Goal: Task Accomplishment & Management: Manage account settings

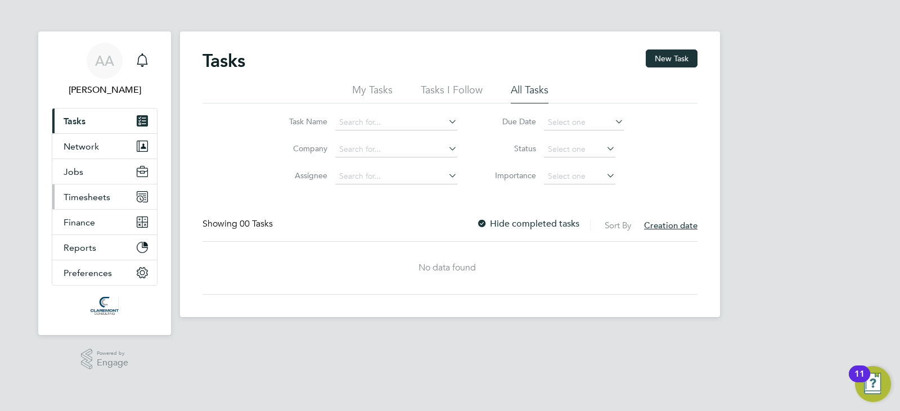
click at [98, 205] on button "Timesheets" at bounding box center [104, 196] width 105 height 25
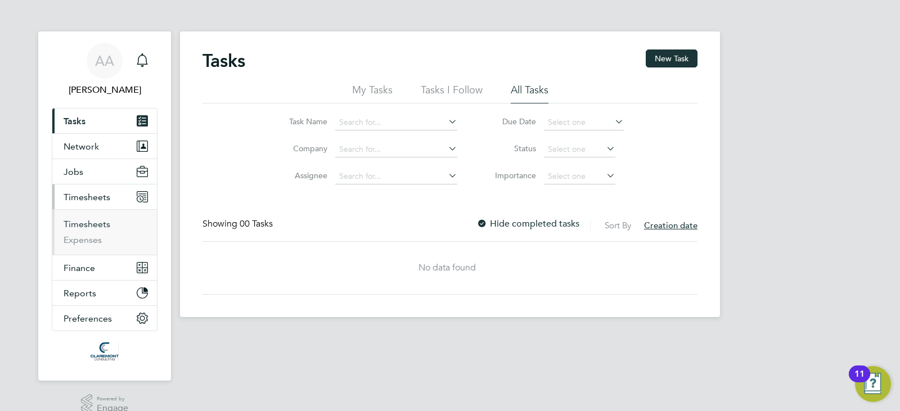
click at [101, 225] on link "Timesheets" at bounding box center [87, 224] width 47 height 11
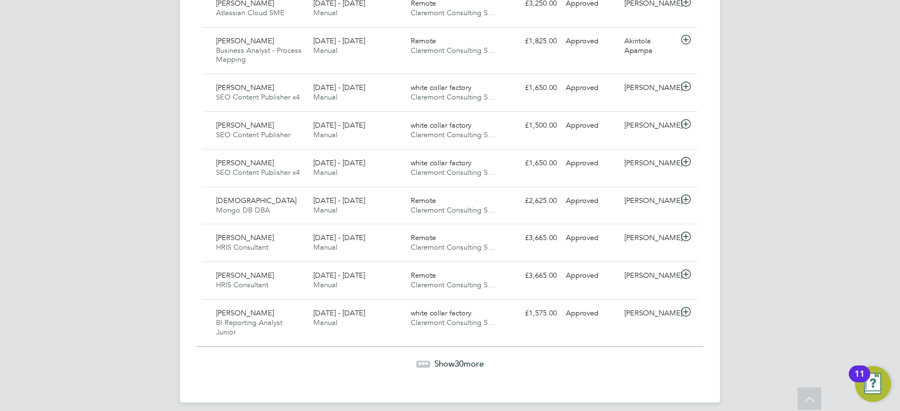
click at [455, 359] on div "Show 30 more" at bounding box center [450, 363] width 506 height 11
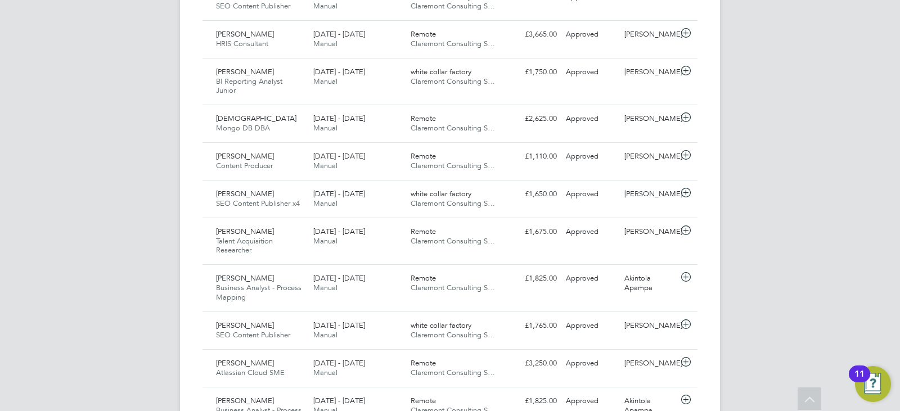
click at [455, 368] on span "Claremont Consulting S…" at bounding box center [453, 373] width 84 height 10
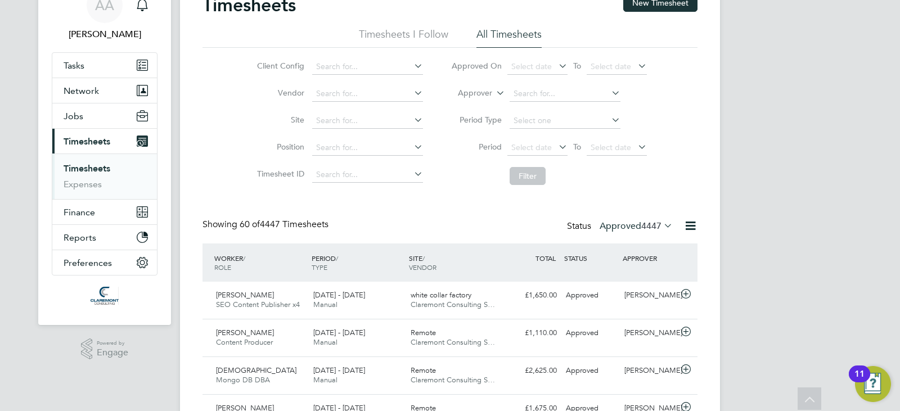
click at [641, 226] on span "4447" at bounding box center [651, 225] width 20 height 11
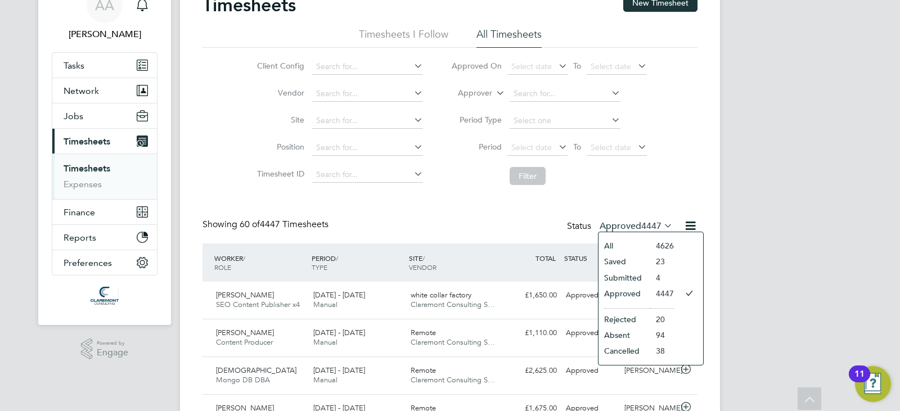
click at [620, 278] on li "Submitted" at bounding box center [624, 278] width 52 height 16
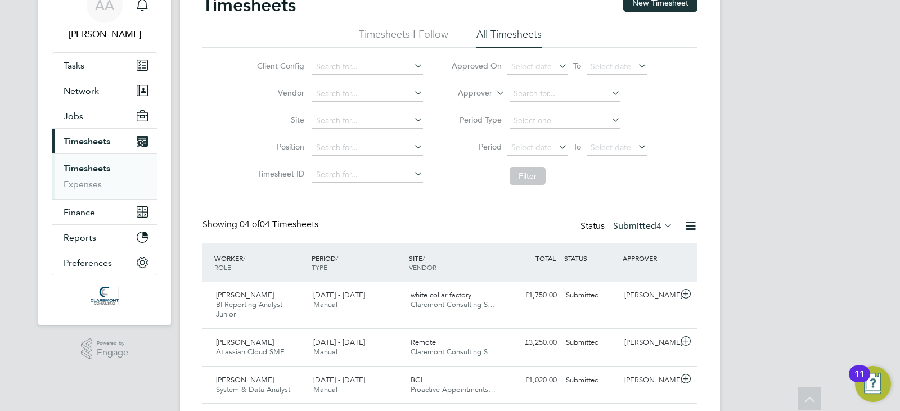
click at [638, 225] on label "Submitted 4" at bounding box center [643, 225] width 60 height 11
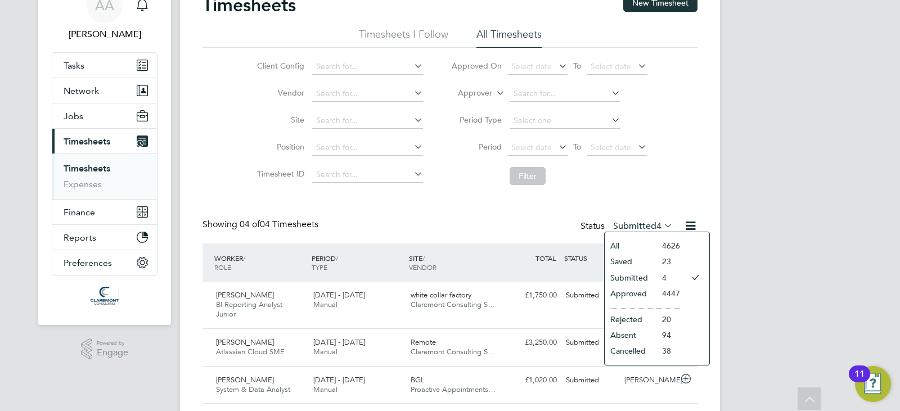
click at [629, 291] on li "Approved" at bounding box center [631, 294] width 52 height 16
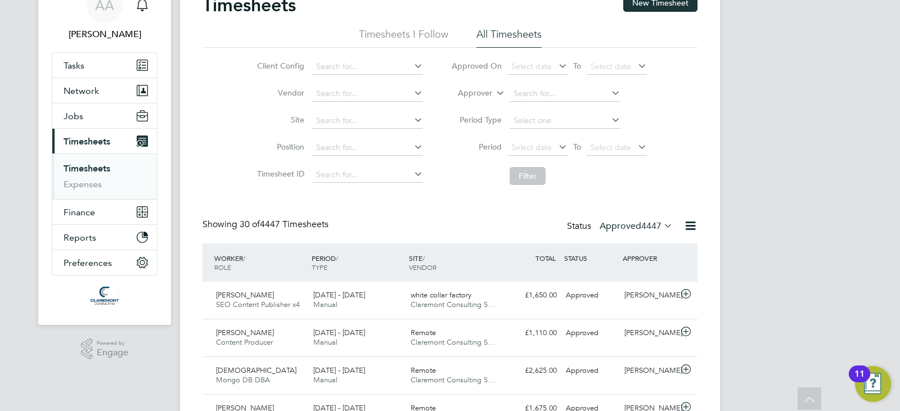
click at [638, 223] on label "Approved 4447" at bounding box center [635, 225] width 73 height 11
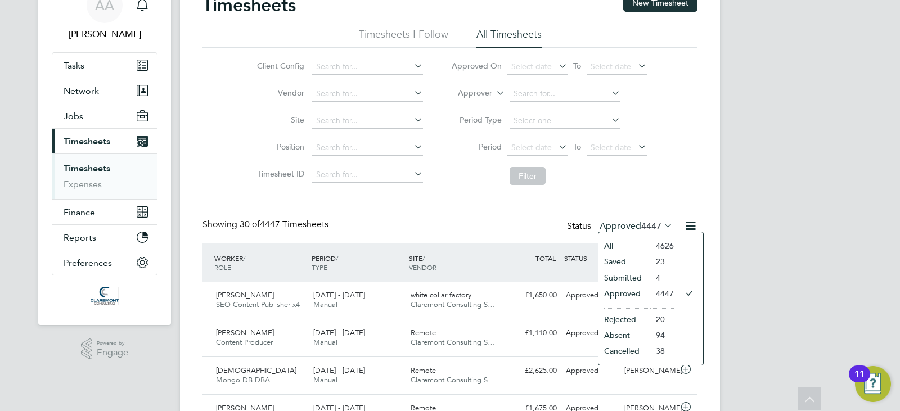
click at [627, 265] on li "Saved" at bounding box center [624, 262] width 52 height 16
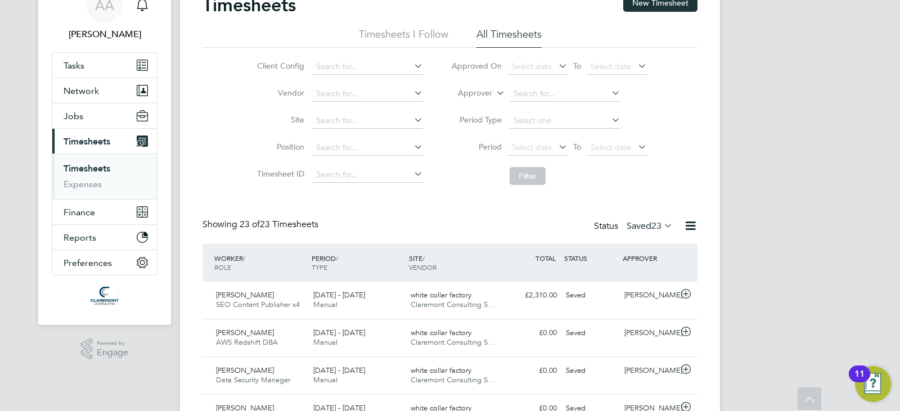
click at [648, 226] on label "Saved 23" at bounding box center [649, 225] width 46 height 11
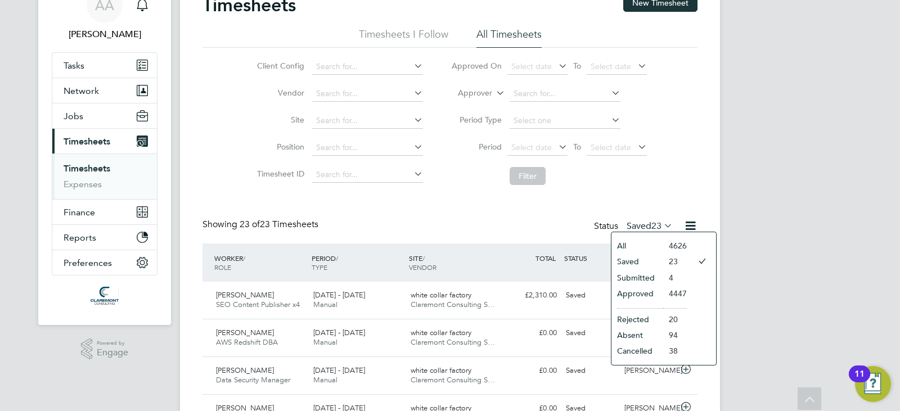
click at [631, 291] on li "Approved" at bounding box center [637, 294] width 52 height 16
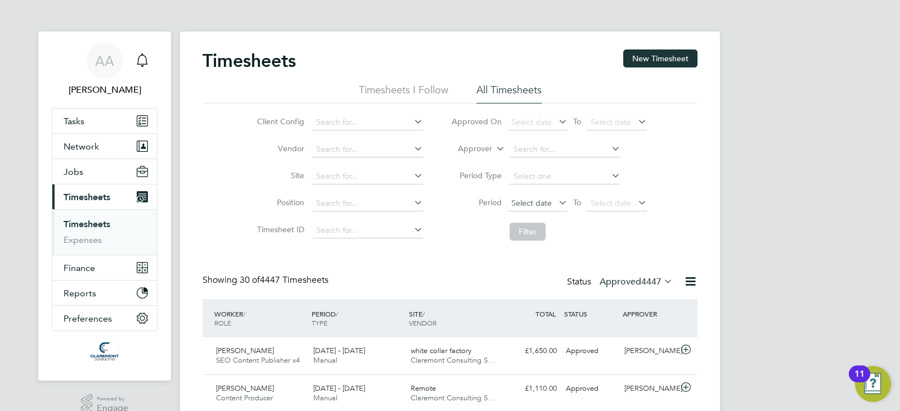
click at [533, 204] on span "Select date" at bounding box center [531, 203] width 40 height 10
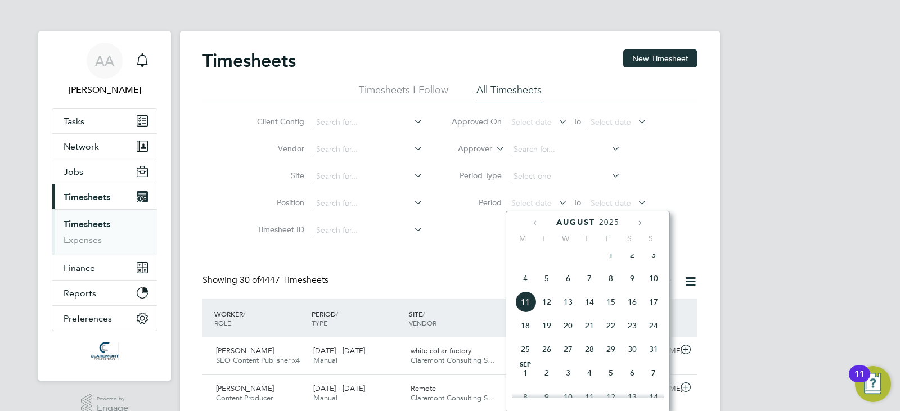
click at [535, 225] on icon at bounding box center [536, 223] width 11 height 12
click at [523, 333] on span "21" at bounding box center [525, 328] width 21 height 21
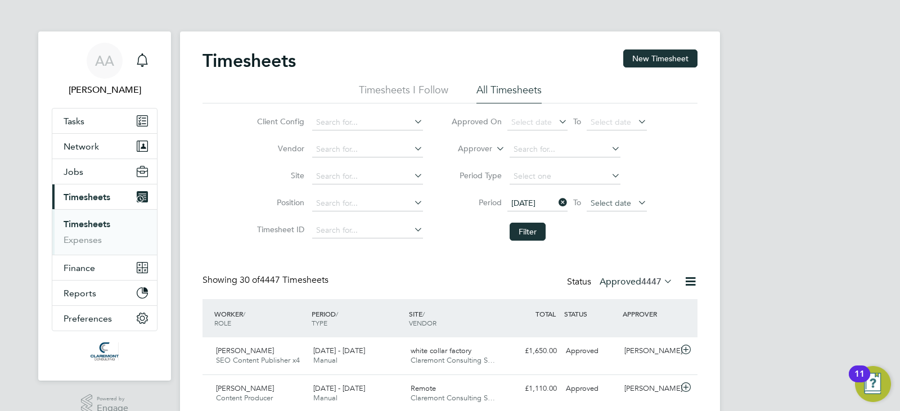
click at [621, 200] on span "Select date" at bounding box center [610, 203] width 40 height 10
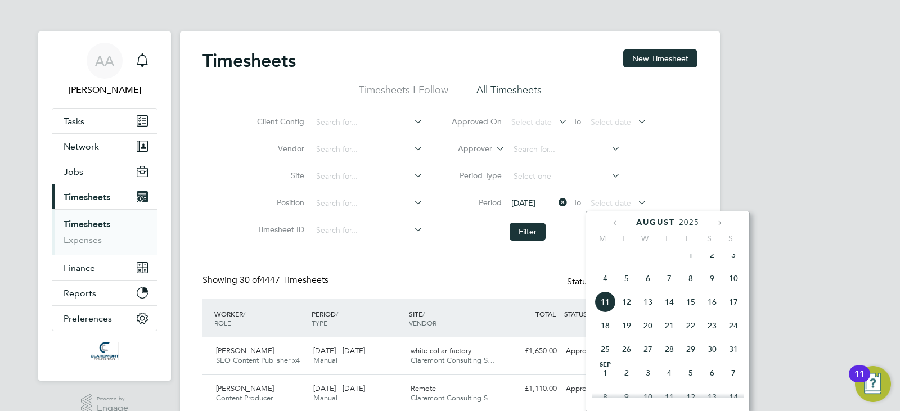
click at [731, 264] on span "3" at bounding box center [733, 254] width 21 height 21
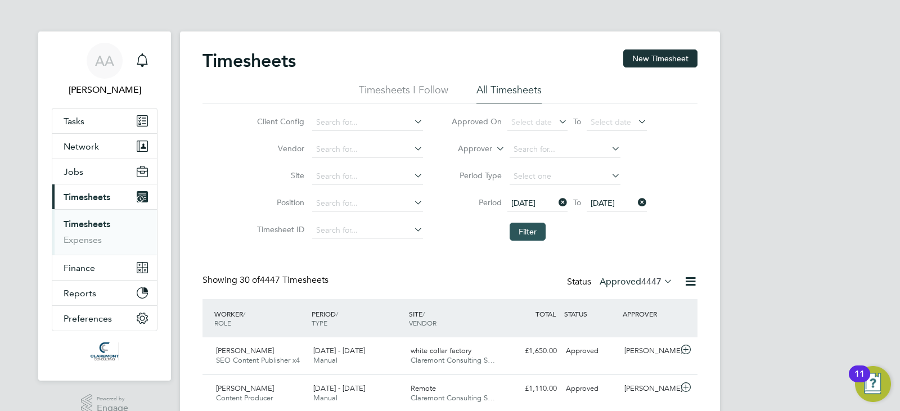
click at [528, 228] on button "Filter" at bounding box center [528, 232] width 36 height 18
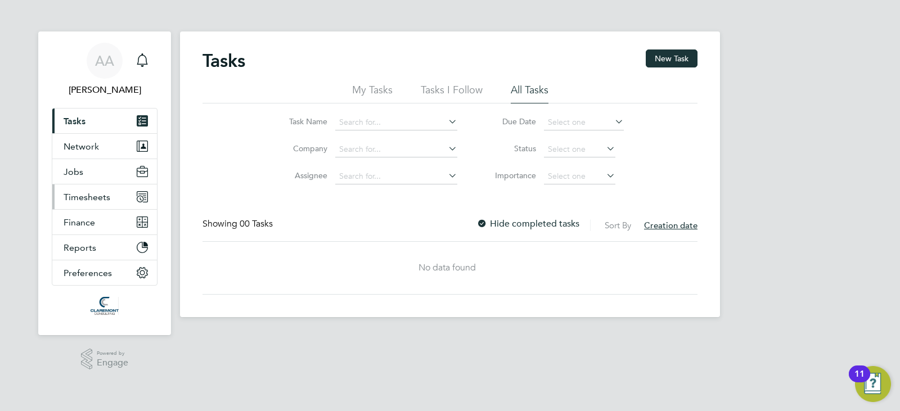
click at [62, 188] on button "Timesheets" at bounding box center [104, 196] width 105 height 25
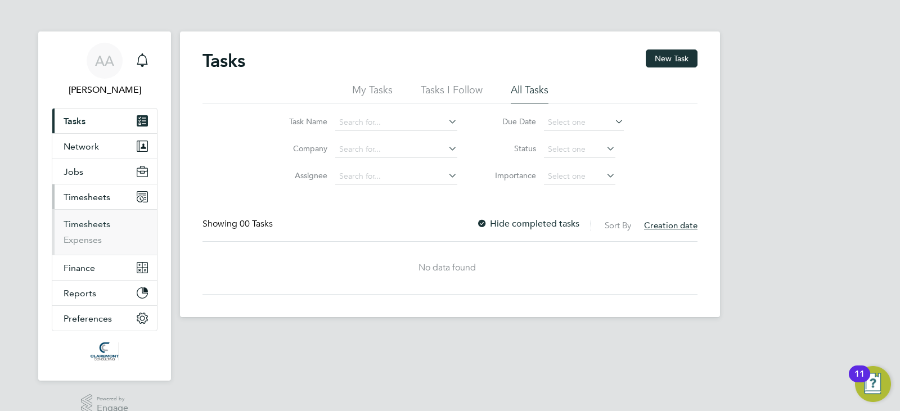
click at [96, 228] on link "Timesheets" at bounding box center [87, 224] width 47 height 11
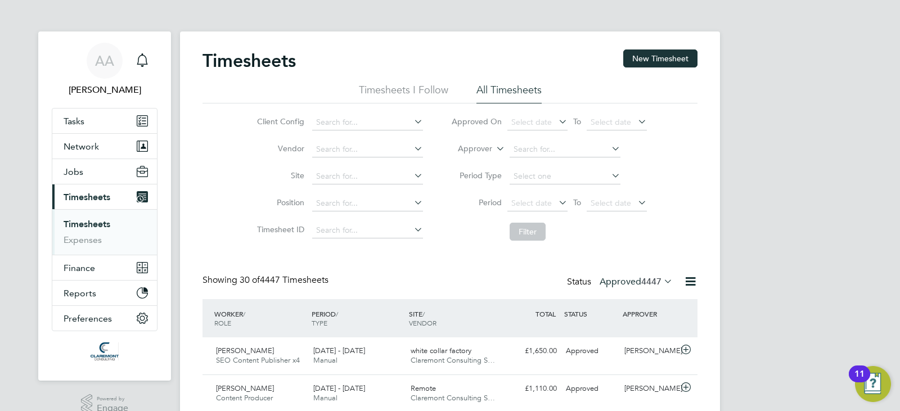
click at [569, 206] on div "Select date To Select date" at bounding box center [576, 204] width 139 height 16
click at [556, 202] on icon at bounding box center [556, 203] width 0 height 16
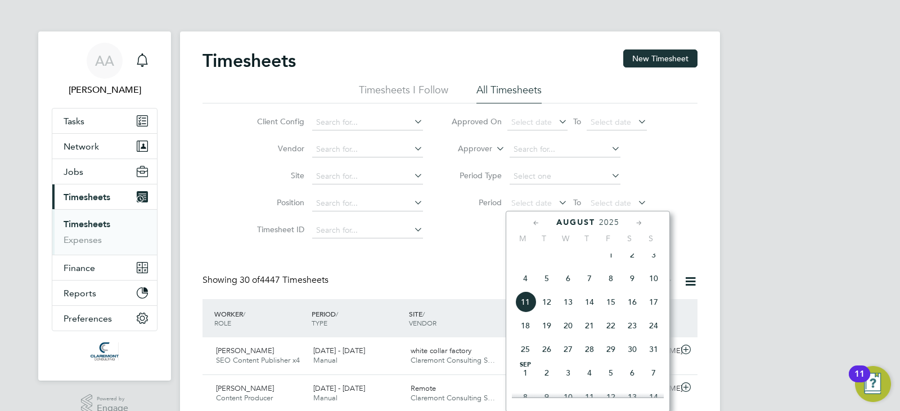
click at [532, 226] on icon at bounding box center [536, 223] width 11 height 12
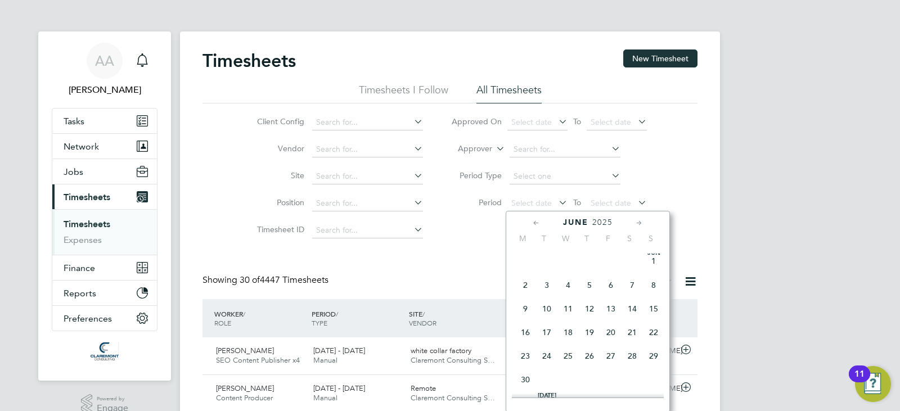
click at [532, 223] on icon at bounding box center [536, 223] width 11 height 12
click at [634, 217] on icon at bounding box center [639, 223] width 11 height 12
click at [524, 310] on span "9" at bounding box center [525, 305] width 21 height 21
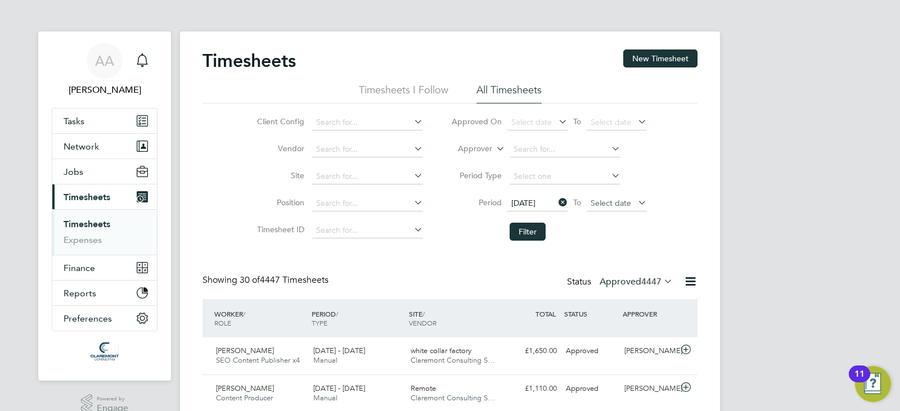
click at [598, 202] on span "Select date" at bounding box center [610, 203] width 40 height 10
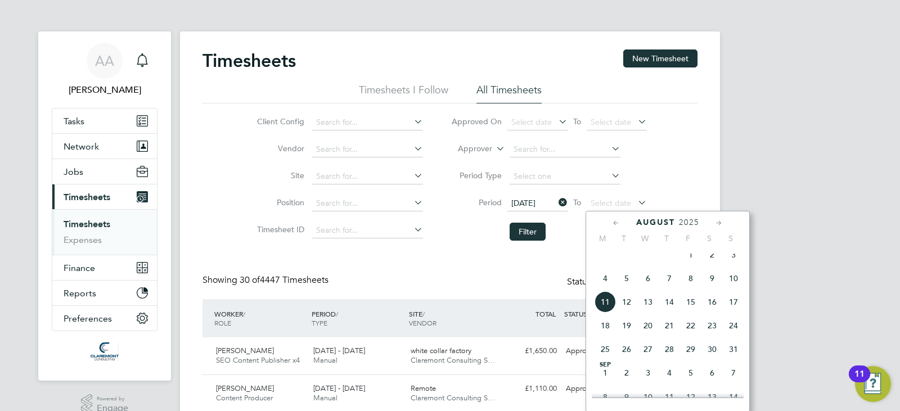
click at [620, 219] on icon at bounding box center [616, 223] width 11 height 12
click at [620, 220] on icon at bounding box center [616, 223] width 11 height 12
click at [724, 314] on span "15" at bounding box center [733, 308] width 21 height 21
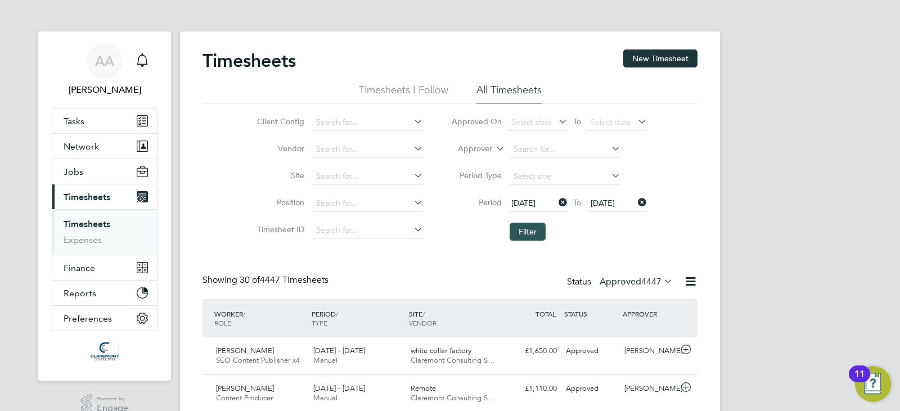
click at [533, 230] on button "Filter" at bounding box center [528, 232] width 36 height 18
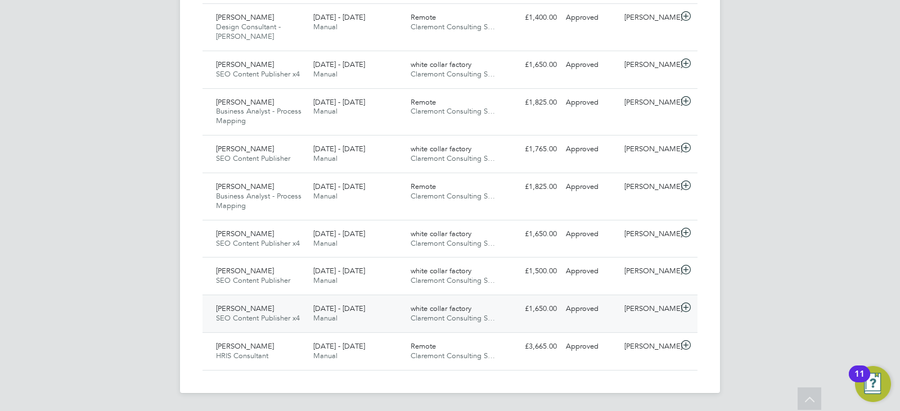
click at [513, 307] on div "£1,650.00 Approved" at bounding box center [532, 309] width 58 height 19
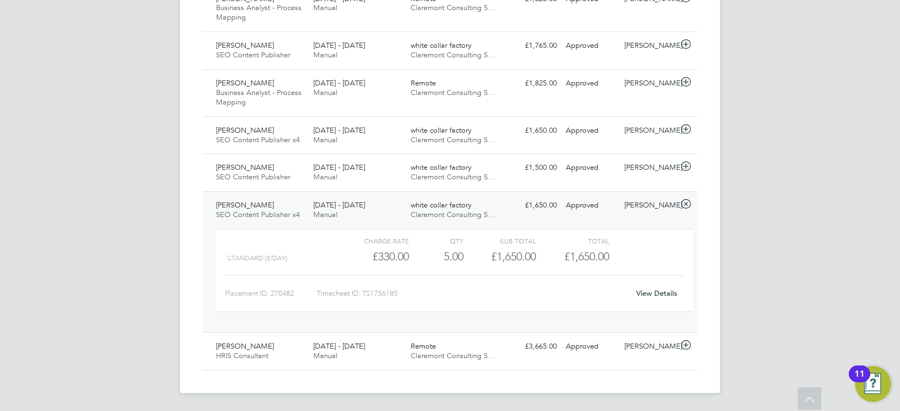
click at [390, 299] on div "Timesheet ID: TS1756185" at bounding box center [473, 294] width 312 height 18
drag, startPoint x: 407, startPoint y: 295, endPoint x: 364, endPoint y: 293, distance: 42.2
click at [364, 293] on div "Timesheet ID: TS1756185" at bounding box center [473, 294] width 312 height 18
copy div "TS1756185"
